Goal: Navigation & Orientation: Find specific page/section

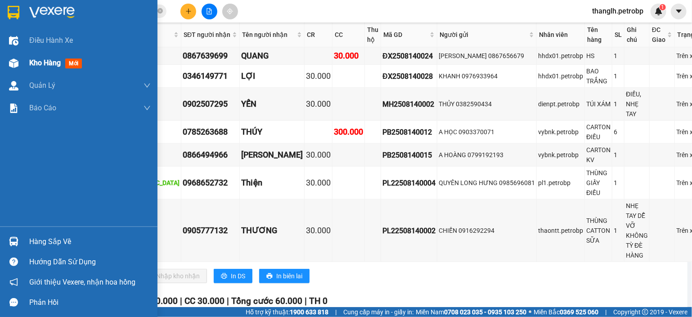
click at [5, 58] on div "Kho hàng mới" at bounding box center [78, 63] width 157 height 22
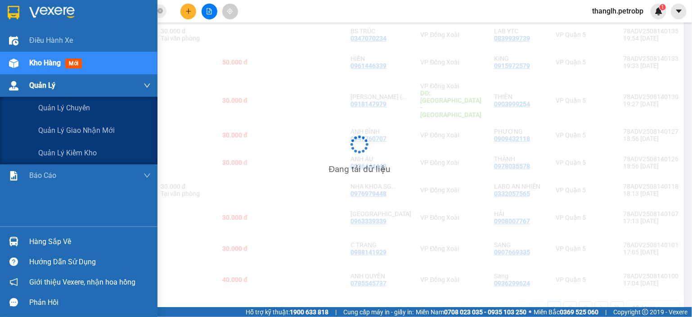
scroll to position [146, 0]
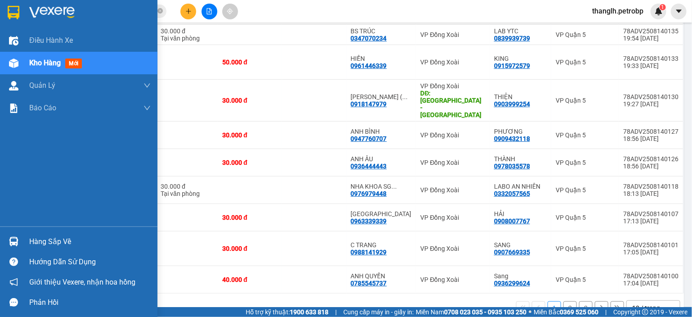
click at [55, 63] on span "Kho hàng" at bounding box center [44, 62] width 31 height 9
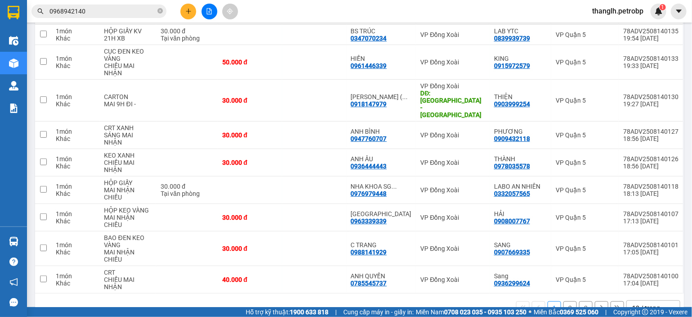
click at [563, 301] on button "2" at bounding box center [569, 307] width 13 height 13
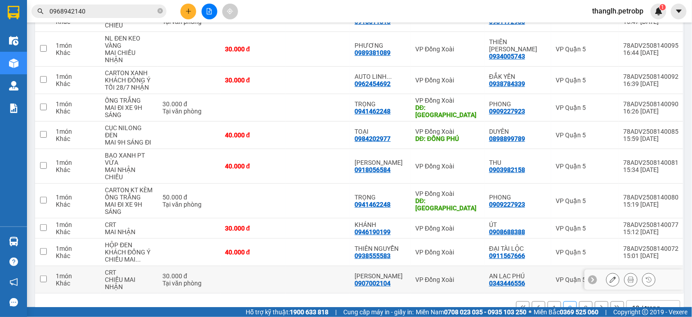
scroll to position [168, 0]
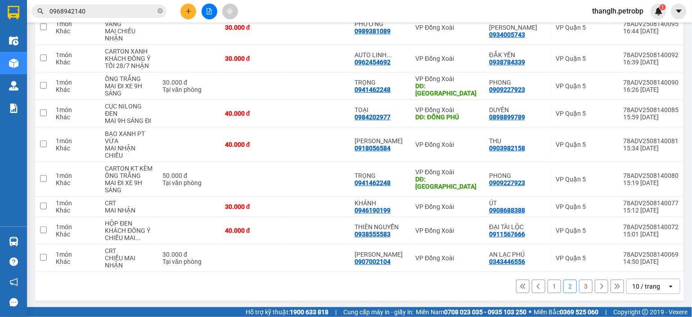
click at [579, 284] on button "3" at bounding box center [585, 285] width 13 height 13
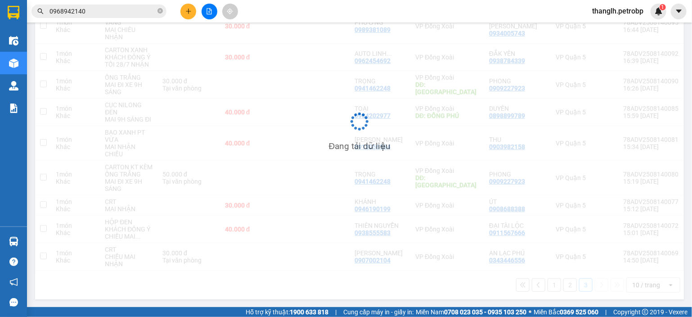
scroll to position [41, 0]
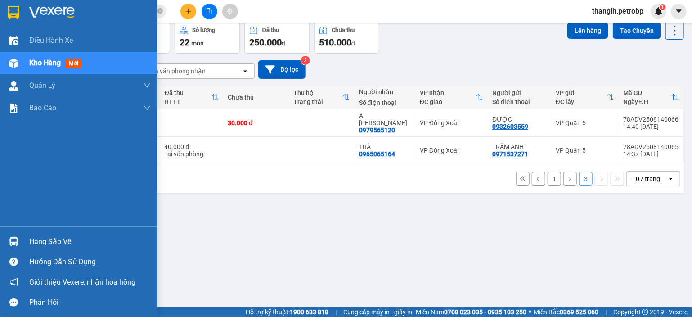
click at [39, 236] on div "Hàng sắp về" at bounding box center [89, 241] width 121 height 13
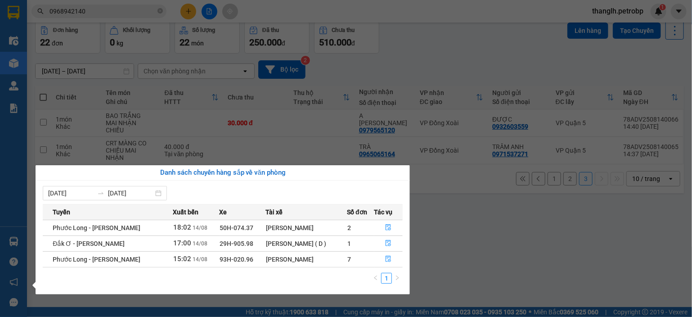
click at [504, 230] on section "Kết quả tìm kiếm ( 175 ) Bộ lọc Ngày tạo đơn gần nhất Mã ĐH Trạng thái Món hàng…" at bounding box center [346, 158] width 692 height 317
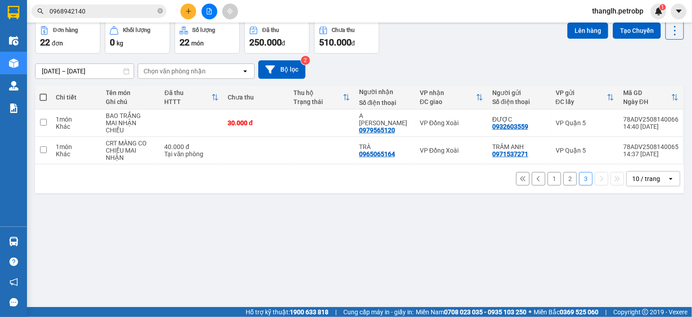
click at [632, 13] on span "thanglh.petrobp" at bounding box center [618, 10] width 66 height 11
click at [619, 28] on span "Đăng xuất" at bounding box center [621, 28] width 48 height 10
